Goal: Task Accomplishment & Management: Manage account settings

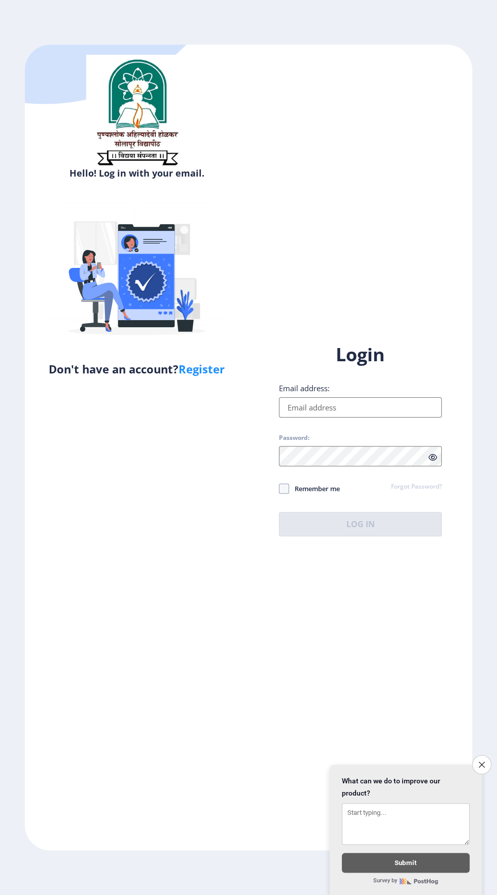
click at [362, 418] on input "Email address:" at bounding box center [360, 407] width 163 height 20
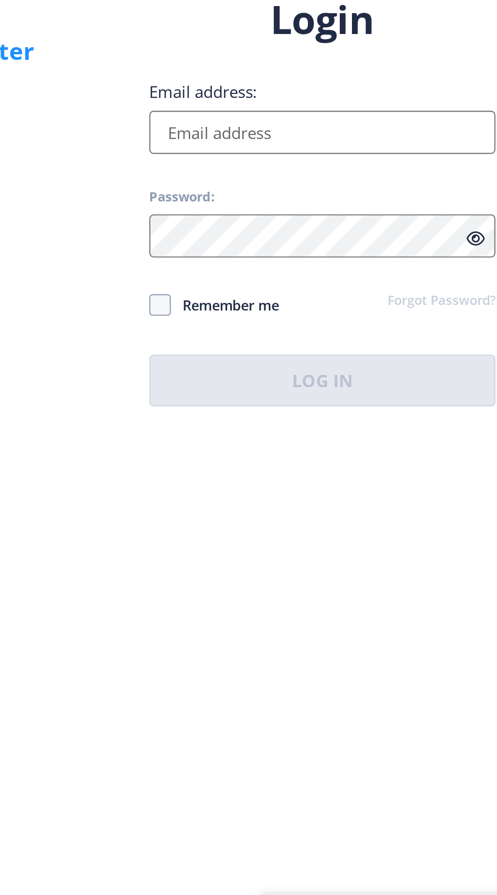
type input "[EMAIL_ADDRESS][DOMAIN_NAME]"
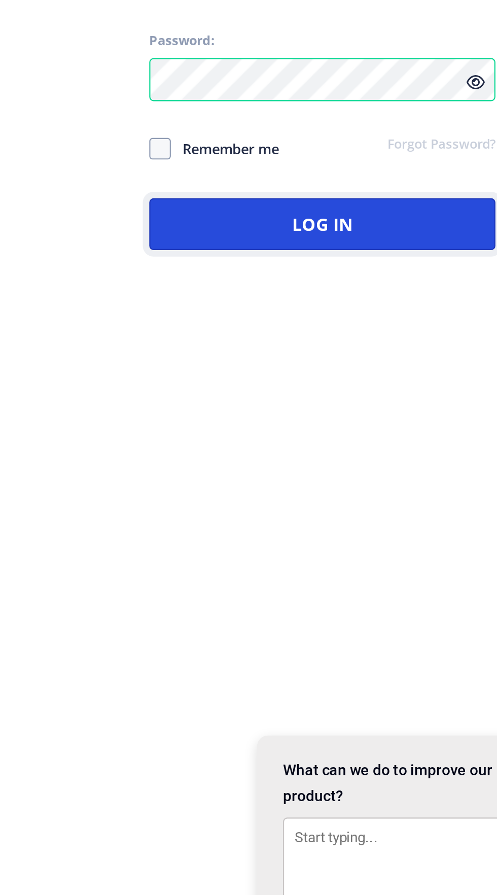
click at [381, 536] on button "Log In" at bounding box center [360, 524] width 163 height 24
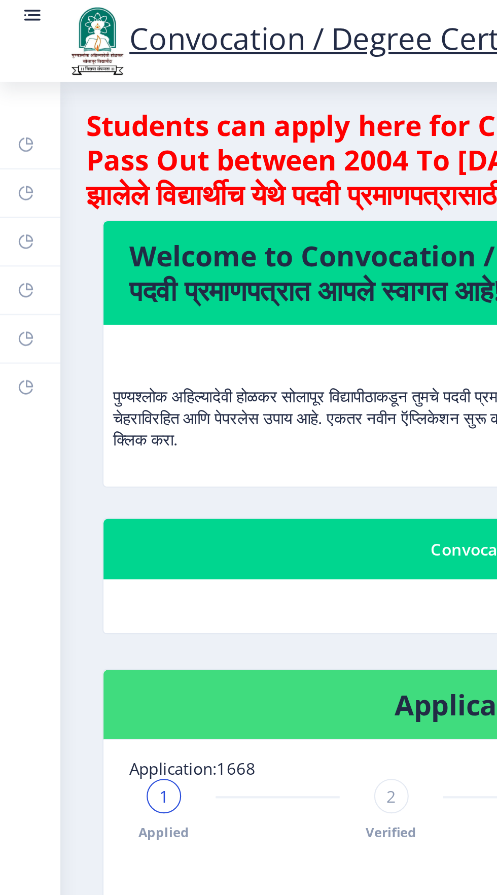
click at [15, 137] on rect at bounding box center [12, 136] width 8 height 8
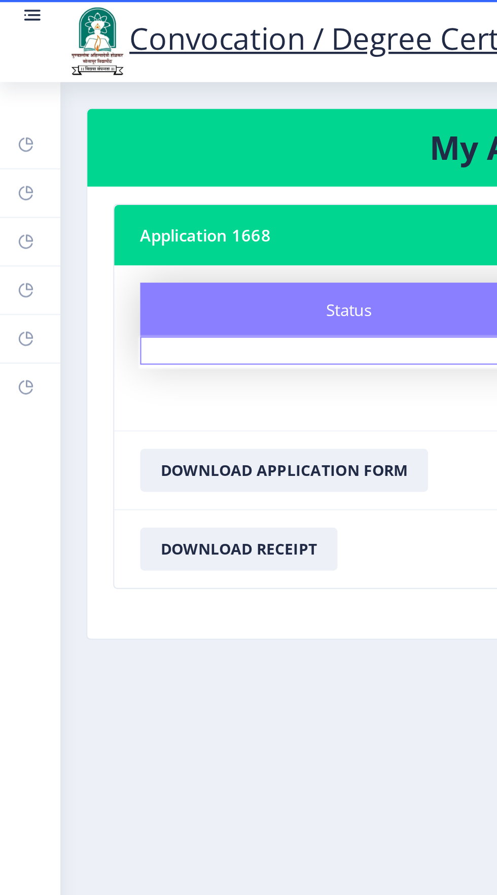
click at [18, 156] on link "Payment issue" at bounding box center [14, 159] width 28 height 22
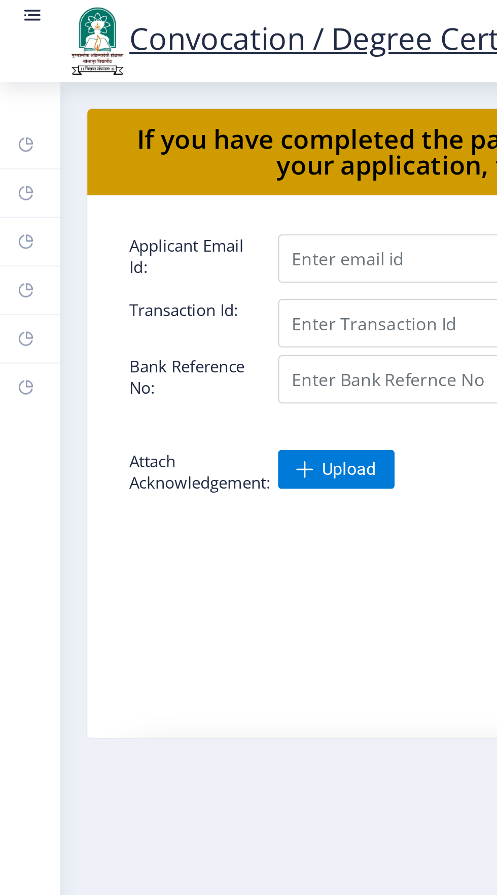
click at [19, 177] on link "Incorrect Certificate" at bounding box center [14, 182] width 28 height 22
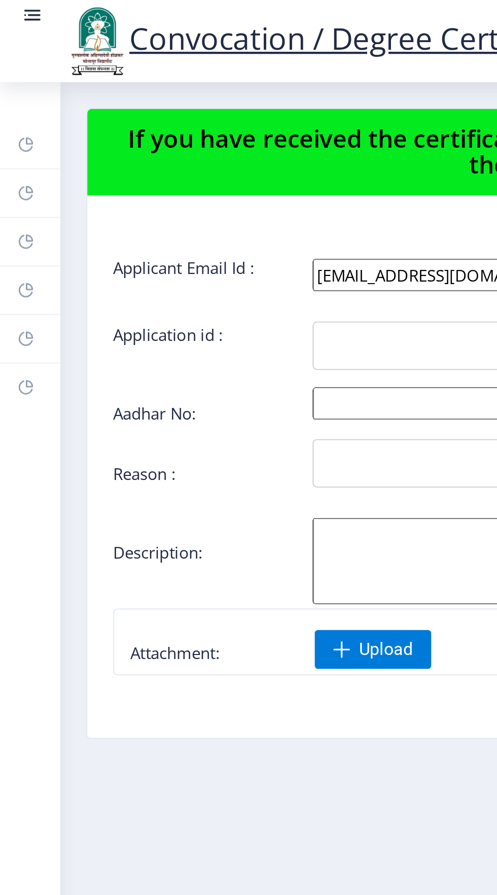
click at [23, 152] on link "Payment issue" at bounding box center [14, 159] width 28 height 22
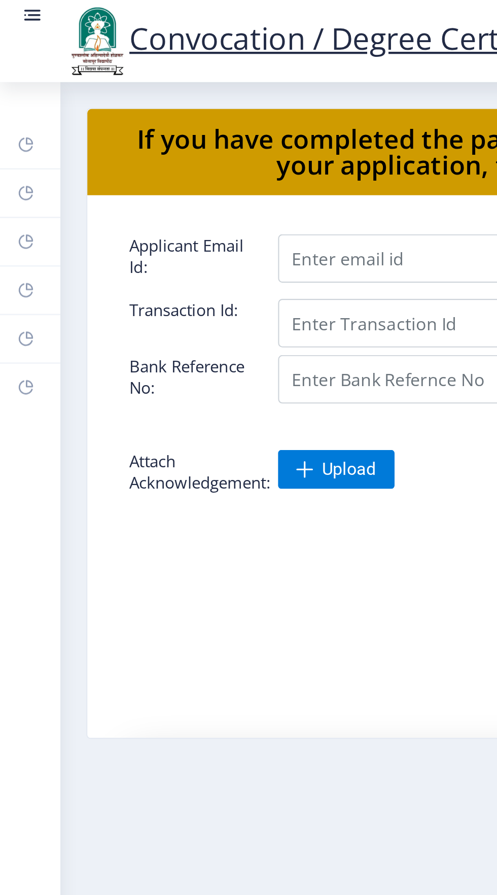
click at [15, 132] on rect at bounding box center [12, 136] width 8 height 8
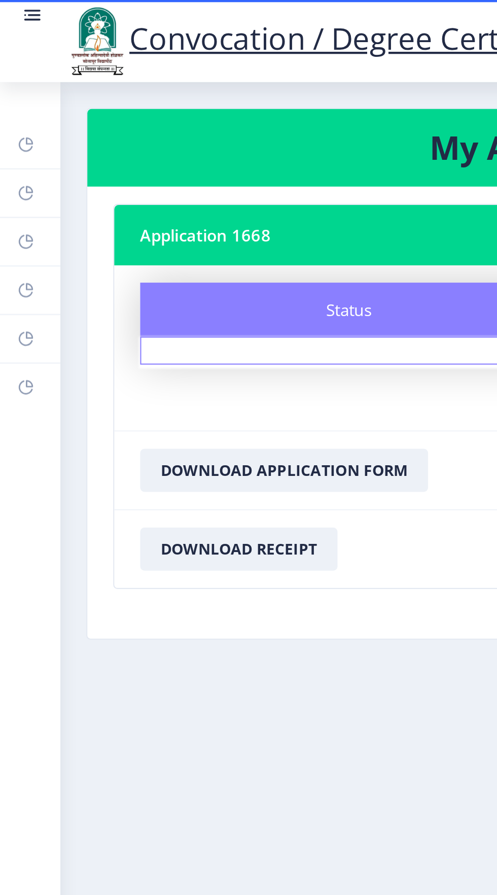
click at [19, 115] on link "Profile" at bounding box center [14, 114] width 28 height 22
select select
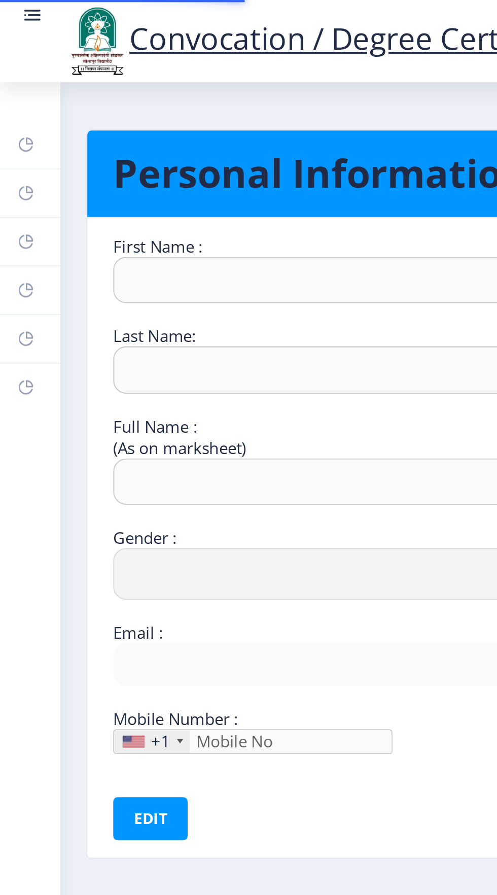
type input "[PERSON_NAME]"
type input "[PERSON_NAME] MD [PERSON_NAME]"
select select "[DEMOGRAPHIC_DATA]"
type input "[EMAIL_ADDRESS][DOMAIN_NAME]"
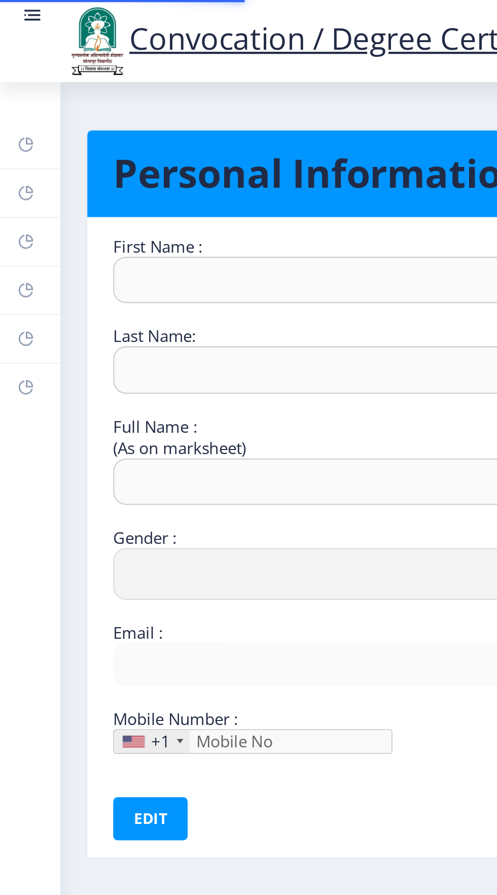
type input "8793768436"
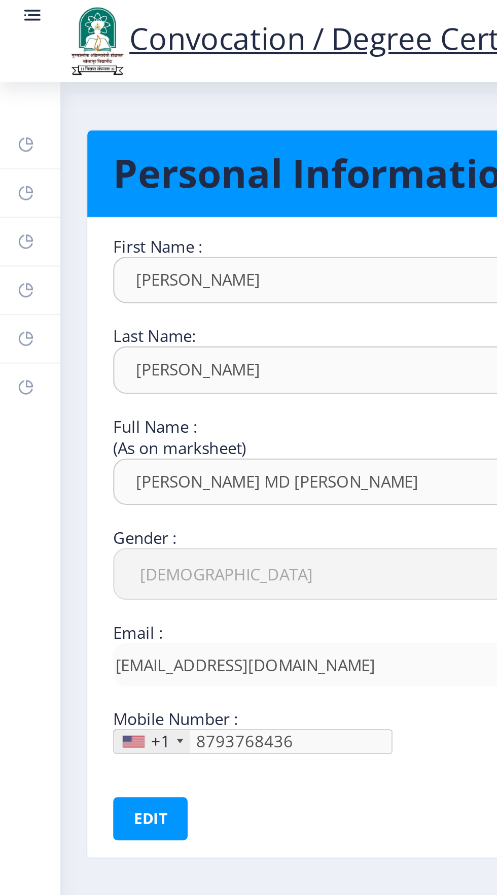
click at [20, 95] on link "Help/FAQ" at bounding box center [14, 91] width 28 height 22
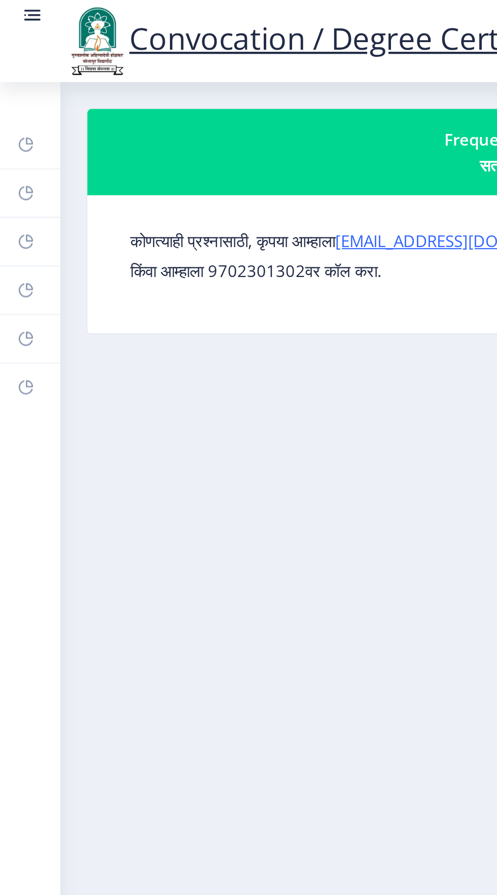
click at [14, 66] on rect at bounding box center [12, 68] width 8 height 8
